Goal: Information Seeking & Learning: Understand process/instructions

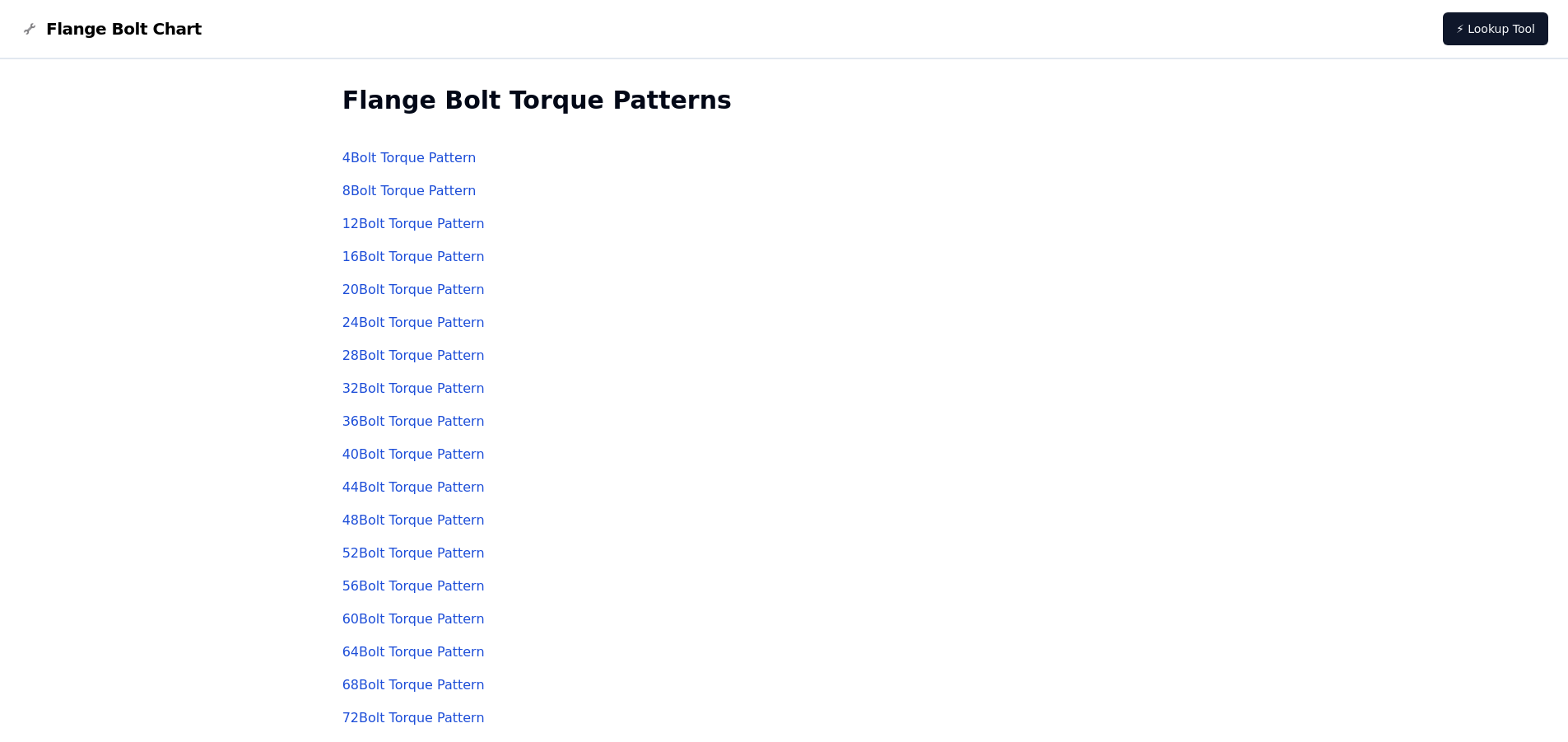
click at [433, 160] on link "4 Bolt Torque Pattern" at bounding box center [409, 158] width 134 height 16
click at [389, 222] on link "12 Bolt Torque Pattern" at bounding box center [414, 223] width 143 height 16
